Goal: Navigation & Orientation: Understand site structure

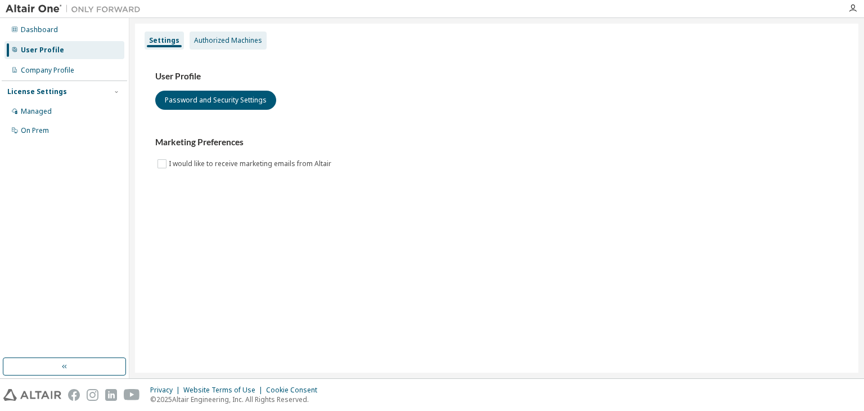
click at [217, 42] on div "Authorized Machines" at bounding box center [228, 40] width 68 height 9
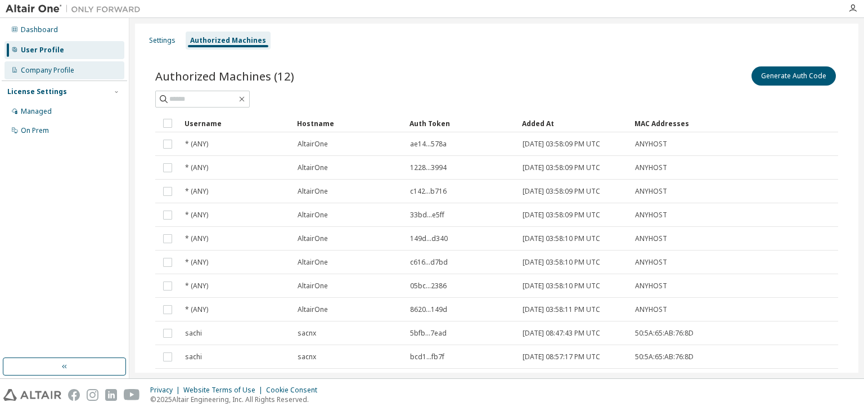
click at [56, 71] on div "Company Profile" at bounding box center [47, 70] width 53 height 9
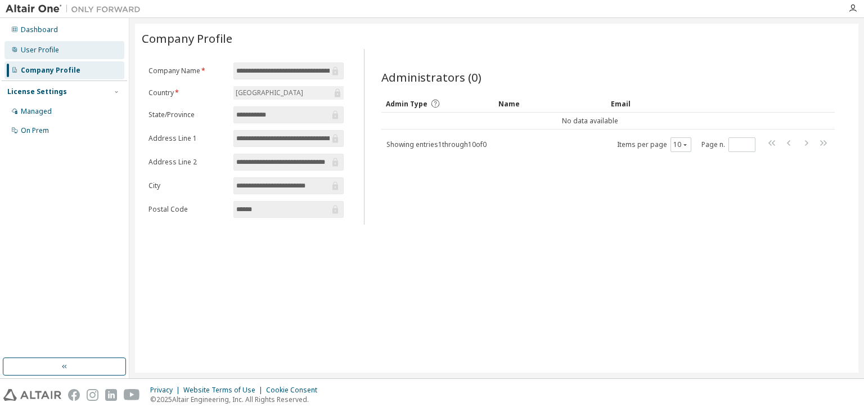
click at [48, 53] on div "User Profile" at bounding box center [40, 50] width 38 height 9
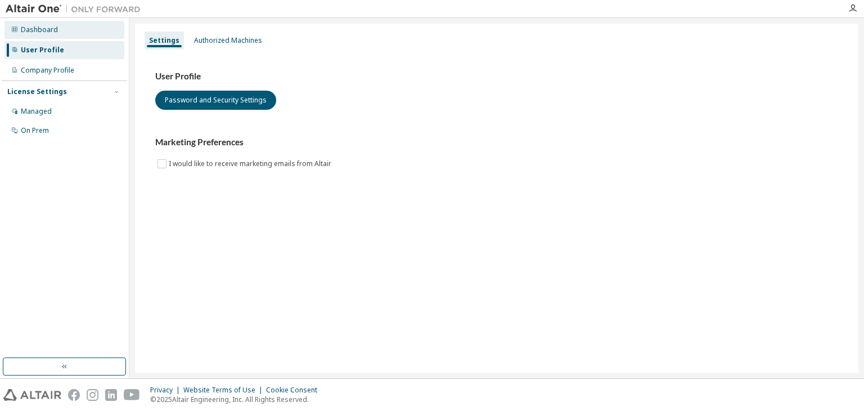
click at [45, 29] on div "Dashboard" at bounding box center [39, 29] width 37 height 9
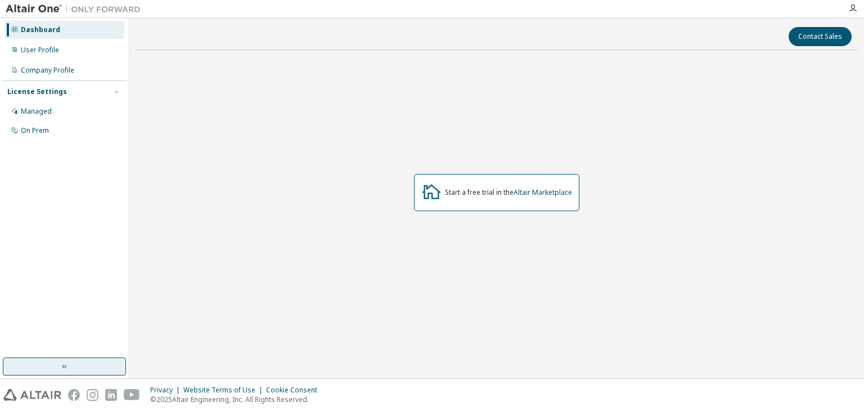
click at [85, 365] on button "button" at bounding box center [64, 366] width 123 height 18
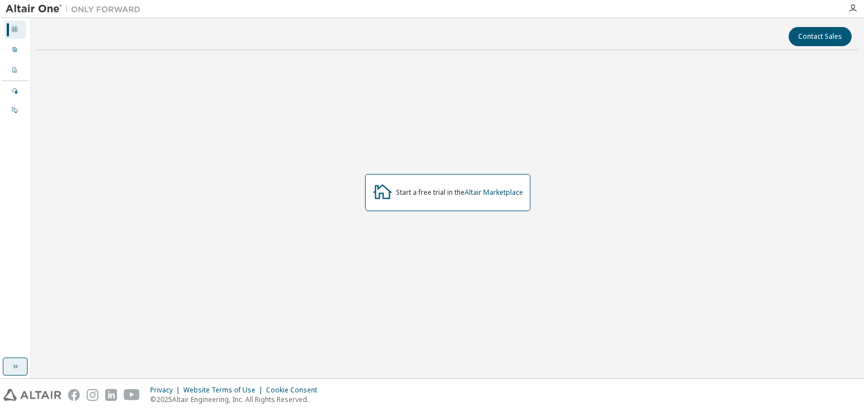
click at [12, 365] on icon "button" at bounding box center [15, 366] width 9 height 9
